Goal: Navigation & Orientation: Find specific page/section

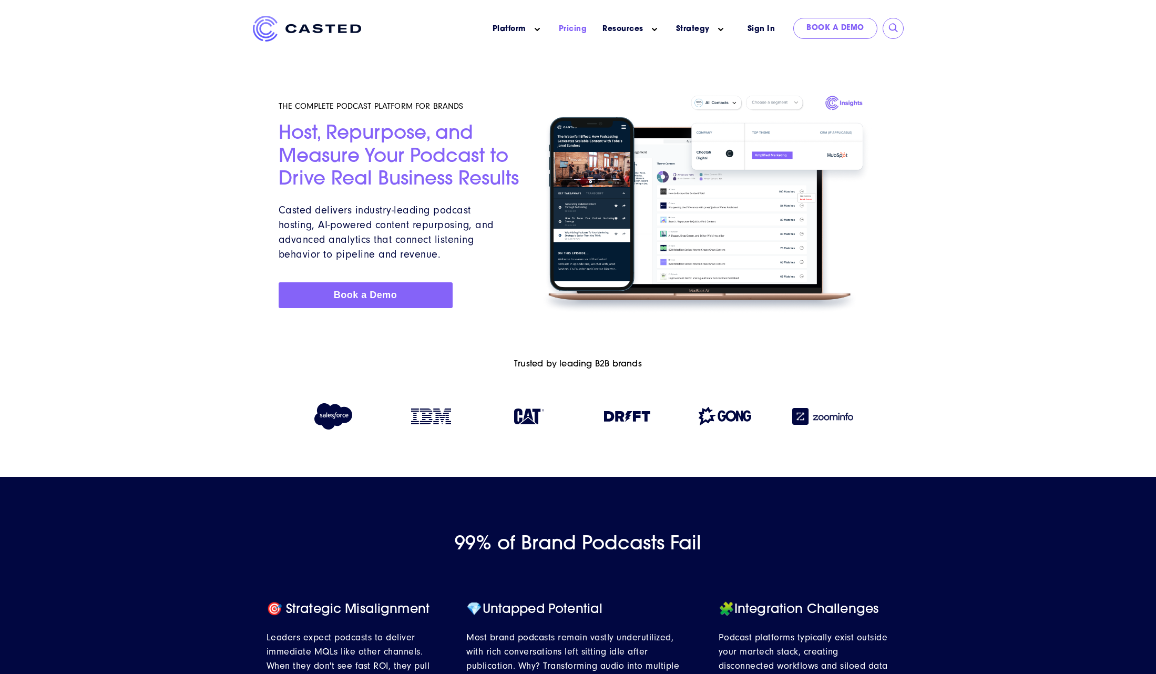
click at [576, 33] on link "Pricing" at bounding box center [573, 29] width 28 height 11
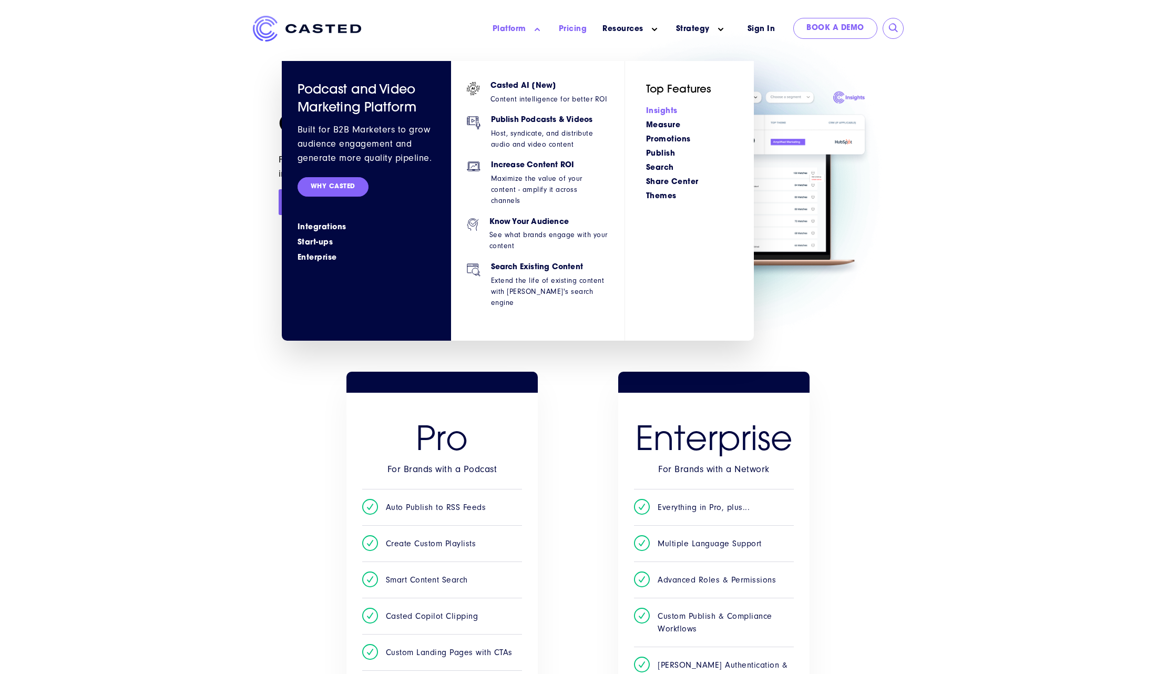
click at [656, 107] on link "Insights" at bounding box center [662, 111] width 32 height 8
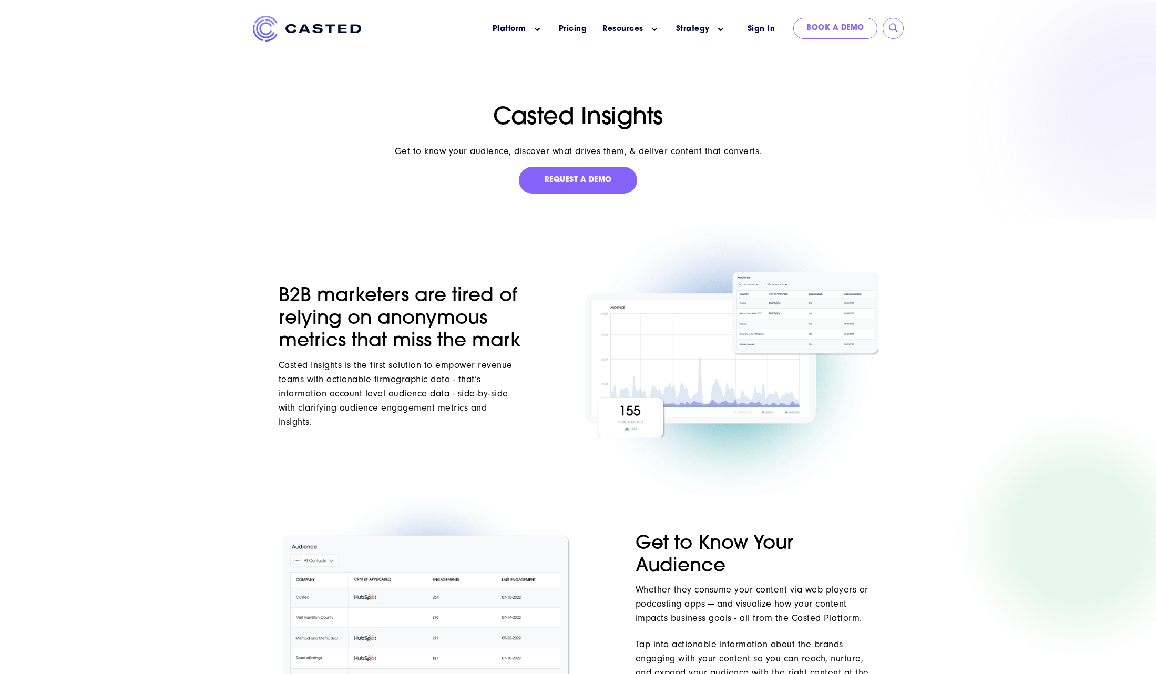
drag, startPoint x: 294, startPoint y: 26, endPoint x: 287, endPoint y: 47, distance: 22.5
click at [294, 27] on img at bounding box center [307, 29] width 108 height 26
